Goal: Check status: Check status

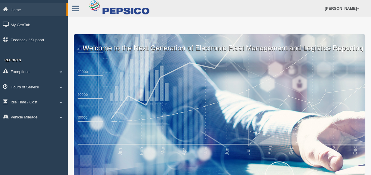
click at [38, 88] on link "Hours of Service" at bounding box center [34, 86] width 68 height 13
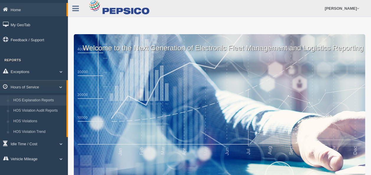
click at [29, 101] on link "HOS Explanation Reports" at bounding box center [39, 100] width 56 height 11
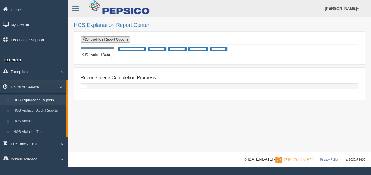
click at [99, 38] on link "Show/Hide Report Options" at bounding box center [105, 39] width 49 height 6
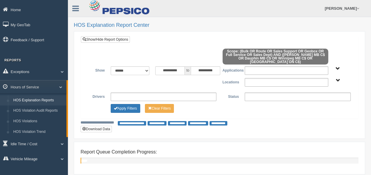
click at [187, 69] on span "to" at bounding box center [188, 70] width 6 height 9
click at [176, 66] on input "**********" at bounding box center [169, 70] width 29 height 9
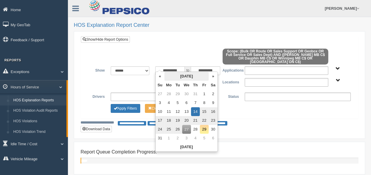
click at [177, 76] on th "August 2025" at bounding box center [186, 76] width 44 height 9
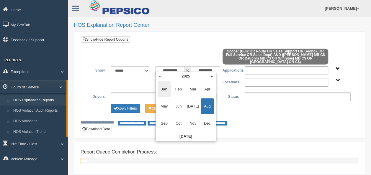
click at [162, 88] on span "Jan" at bounding box center [163, 89] width 13 height 16
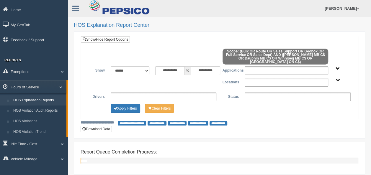
click at [249, 105] on div "Apply Filters Clear Filters" at bounding box center [219, 107] width 268 height 7
click at [119, 105] on button "Apply Filters" at bounding box center [125, 108] width 29 height 9
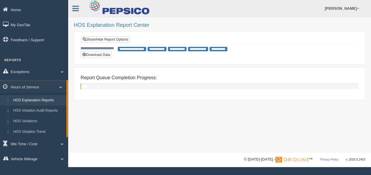
click at [371, 142] on html "Home My GeoTab Feedback / Support Reports Exceptions Critical Engine Events Cri…" at bounding box center [185, 87] width 371 height 175
click at [370, 129] on div "**********" at bounding box center [219, 76] width 303 height 152
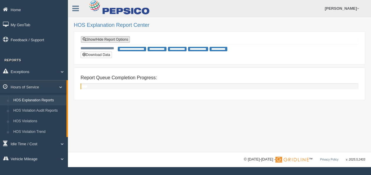
click at [97, 39] on link "Show/Hide Report Options" at bounding box center [105, 39] width 49 height 6
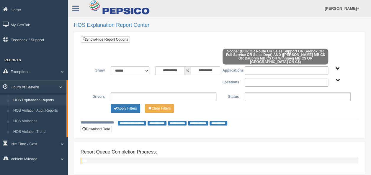
click at [176, 93] on ul at bounding box center [164, 97] width 106 height 9
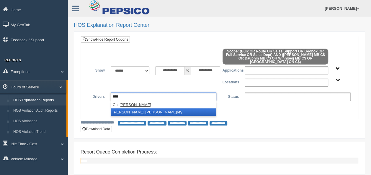
type input "****"
click at [139, 108] on li "Degagne, Jeff rey" at bounding box center [163, 111] width 105 height 7
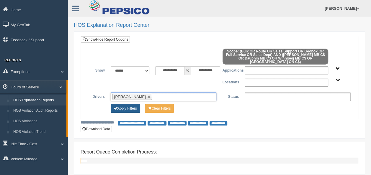
click at [135, 106] on button "Apply Filters" at bounding box center [125, 108] width 29 height 9
